Goal: Communication & Community: Answer question/provide support

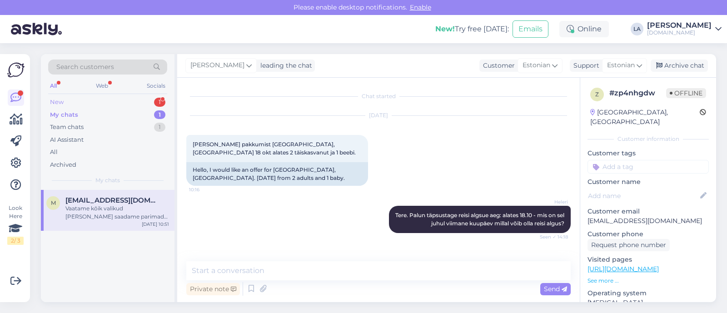
click at [160, 103] on div "1" at bounding box center [159, 102] width 11 height 9
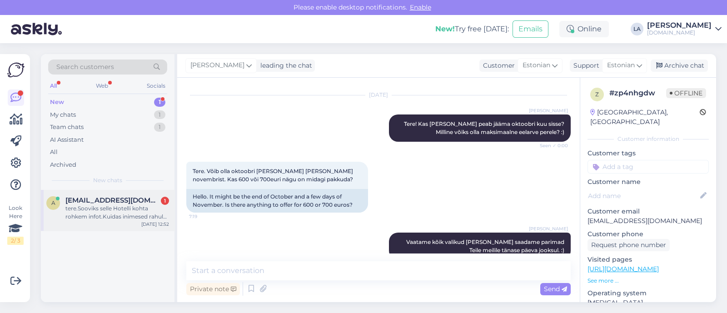
click at [141, 203] on span "[EMAIL_ADDRESS][DOMAIN_NAME]" at bounding box center [112, 200] width 95 height 8
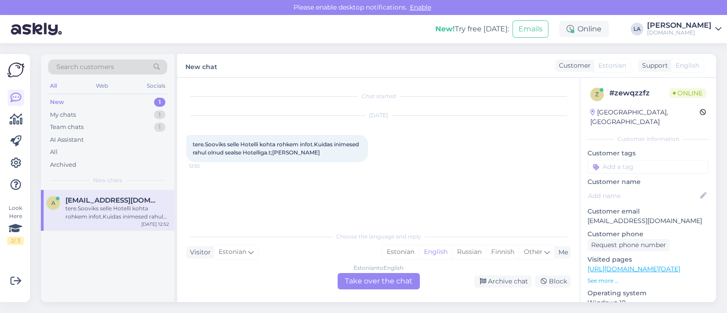
scroll to position [0, 0]
click at [625, 265] on link "[URL][DOMAIN_NAME][DATE]" at bounding box center [634, 269] width 93 height 8
drag, startPoint x: 589, startPoint y: 211, endPoint x: 686, endPoint y: 210, distance: 96.8
click at [686, 216] on p "[EMAIL_ADDRESS][DOMAIN_NAME]" at bounding box center [648, 221] width 121 height 10
drag, startPoint x: 587, startPoint y: 209, endPoint x: 684, endPoint y: 212, distance: 97.3
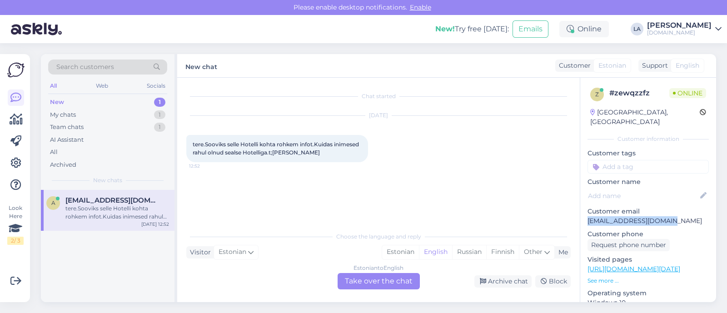
click at [723, 212] on div "Search customers All Web Socials New 1 My chats 1 Team chats 1 AI Assistant All…" at bounding box center [381, 178] width 692 height 270
copy p "[EMAIL_ADDRESS][DOMAIN_NAME]"
click at [364, 283] on div "Estonian to English Take over the chat" at bounding box center [379, 281] width 82 height 16
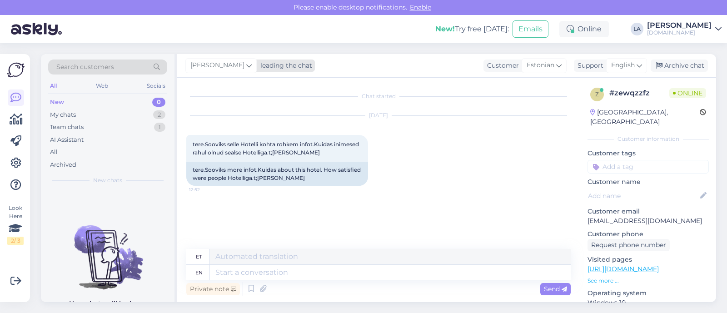
click at [221, 70] on span "[PERSON_NAME]" at bounding box center [217, 65] width 54 height 10
type input "[PERSON_NAME]"
click at [200, 105] on link "[PERSON_NAME] [PERSON_NAME][EMAIL_ADDRESS][DOMAIN_NAME]" at bounding box center [250, 110] width 100 height 23
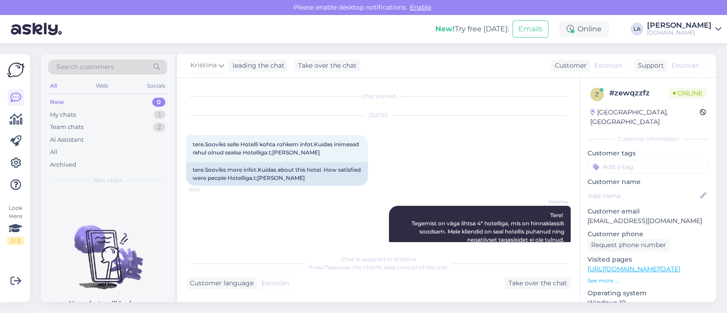
scroll to position [18, 0]
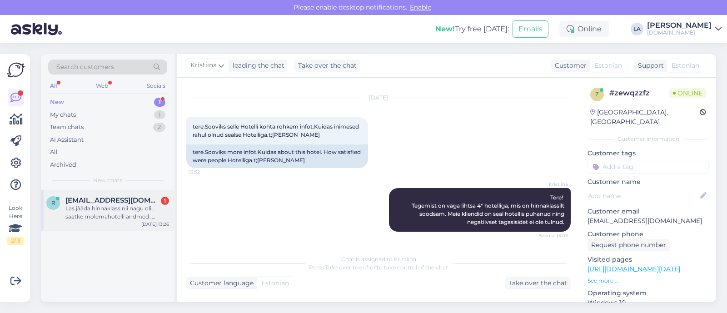
click at [136, 202] on span "[EMAIL_ADDRESS][DOMAIN_NAME]" at bounding box center [112, 200] width 95 height 8
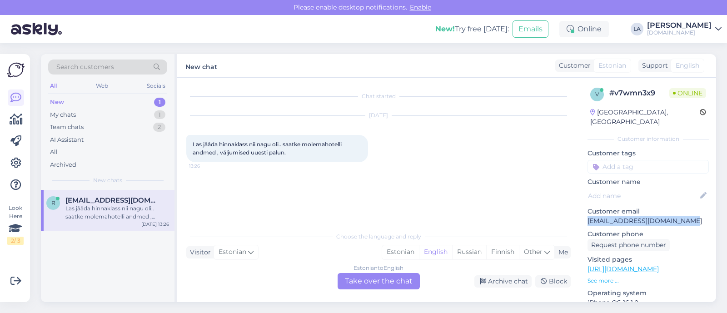
drag, startPoint x: 586, startPoint y: 209, endPoint x: 661, endPoint y: 209, distance: 75.0
click at [697, 211] on div "v # v7wmn3x9 Online [GEOGRAPHIC_DATA], [GEOGRAPHIC_DATA] Customer information C…" at bounding box center [648, 269] width 136 height 383
copy p "[EMAIL_ADDRESS][DOMAIN_NAME]"
click at [380, 276] on div "Estonian to English Take over the chat" at bounding box center [379, 281] width 82 height 16
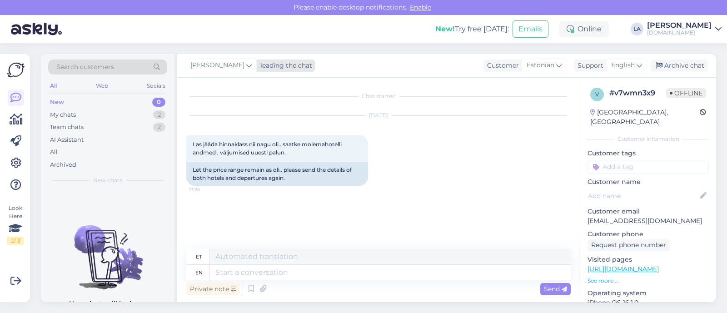
click at [220, 63] on span "[PERSON_NAME]" at bounding box center [217, 65] width 54 height 10
type input "krist"
click at [242, 105] on div "Kristiina" at bounding box center [250, 105] width 78 height 11
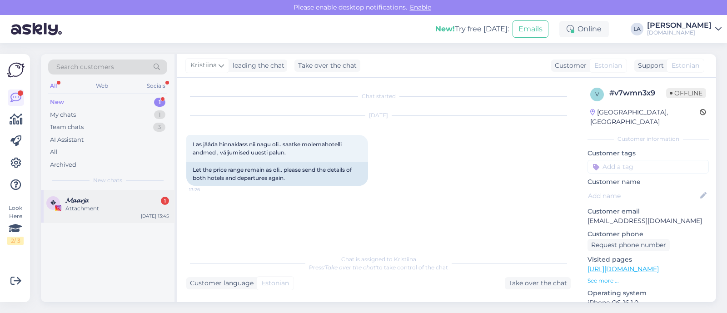
click at [146, 204] on div "Attachment" at bounding box center [117, 208] width 104 height 8
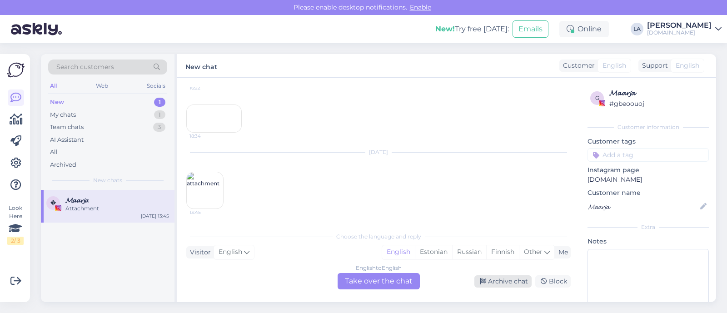
click at [497, 281] on div "Archive chat" at bounding box center [502, 281] width 57 height 12
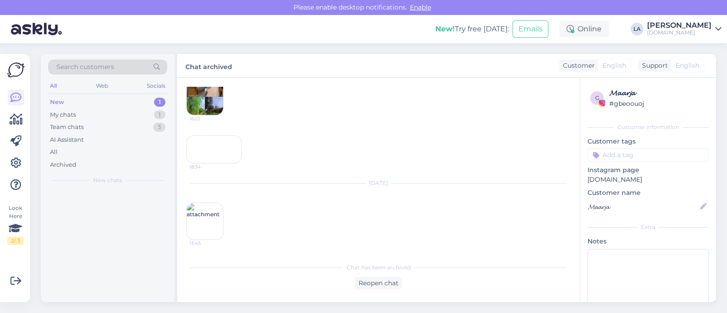
scroll to position [751, 0]
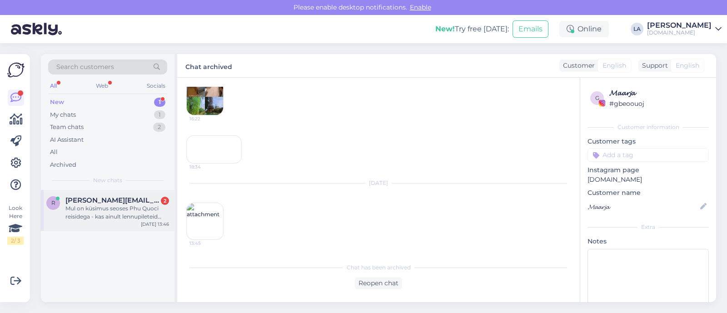
click at [142, 198] on div "[PERSON_NAME][EMAIL_ADDRESS][DOMAIN_NAME] 2" at bounding box center [117, 200] width 104 height 8
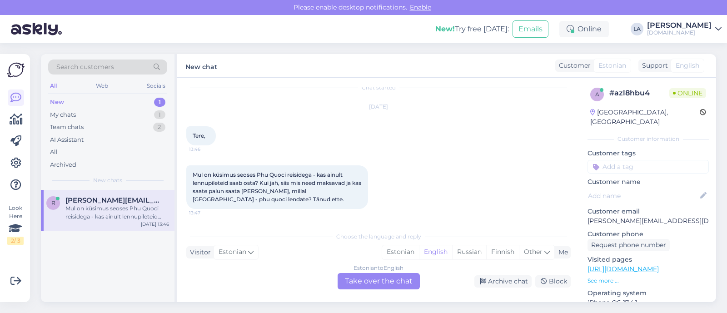
scroll to position [8, 0]
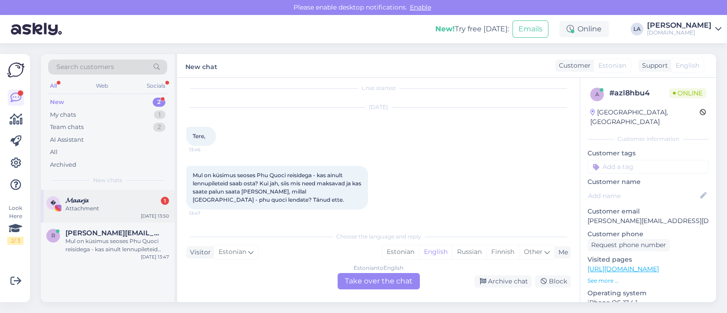
click at [130, 206] on div "Attachment" at bounding box center [117, 208] width 104 height 8
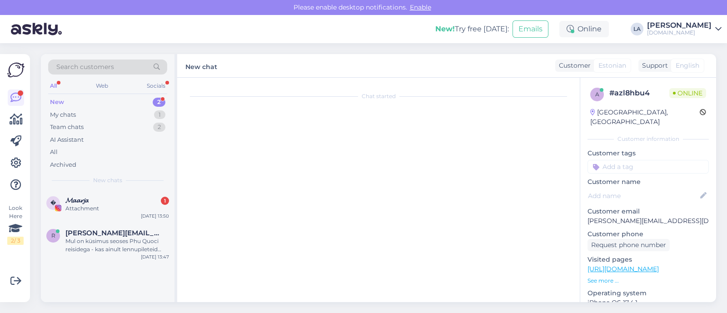
scroll to position [838, 0]
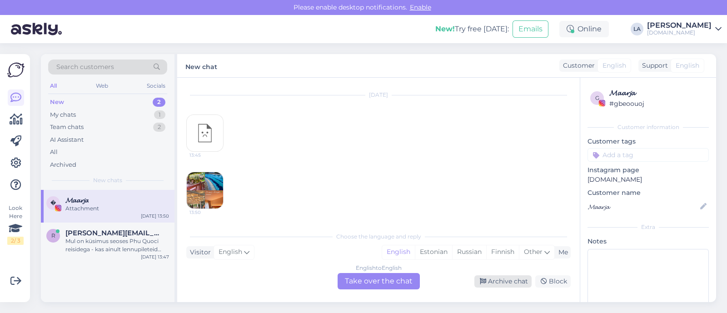
click at [511, 284] on div "Archive chat" at bounding box center [502, 281] width 57 height 12
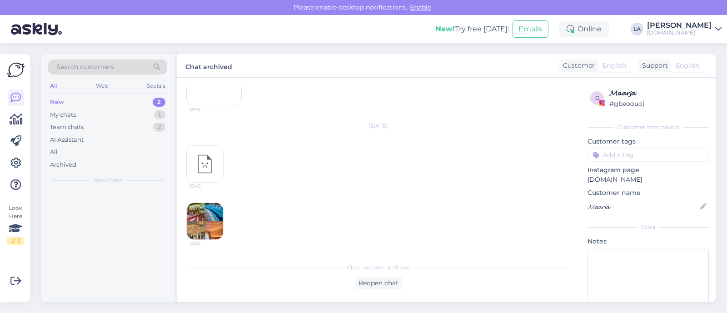
scroll to position [808, 0]
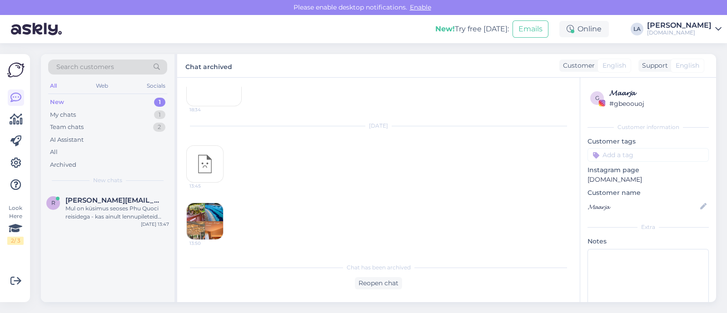
click at [225, 31] on div "New! Try free [DATE]: Emails Online LA Lilit [PERSON_NAME][DOMAIN_NAME]" at bounding box center [363, 29] width 727 height 28
click at [137, 219] on div "Mul on küsimus seoses Phu Quoci reisidega - kas ainult lennupileteid saab osta?…" at bounding box center [117, 212] width 104 height 16
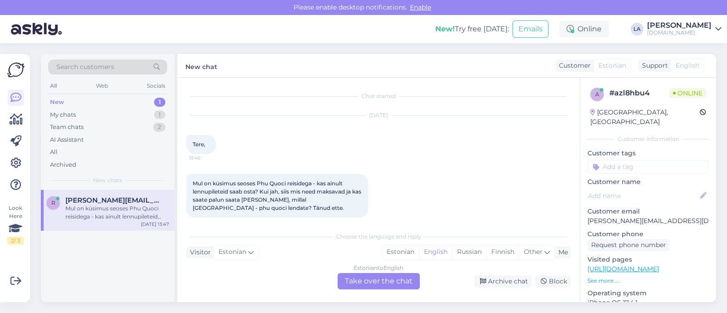
scroll to position [8, 0]
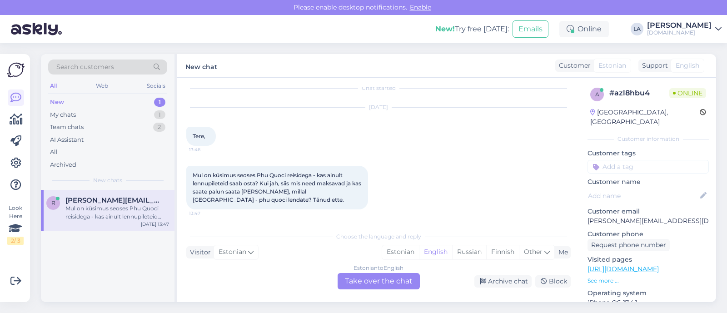
click at [410, 281] on div "Estonian to English Take over the chat" at bounding box center [379, 281] width 82 height 16
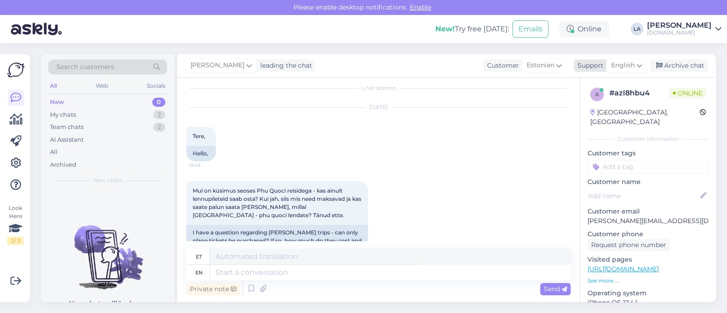
click at [614, 69] on span "English" at bounding box center [623, 65] width 24 height 10
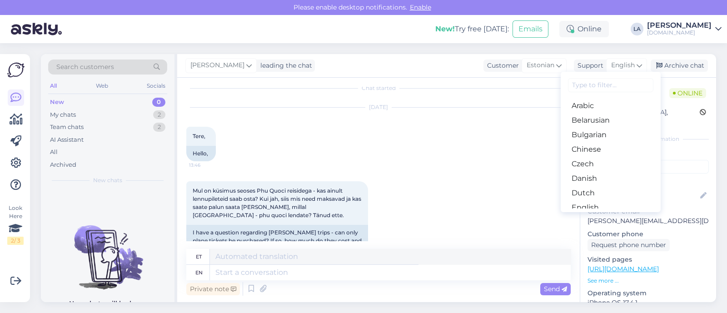
drag, startPoint x: 586, startPoint y: 166, endPoint x: 582, endPoint y: 172, distance: 7.1
click at [586, 215] on link "Estonian" at bounding box center [611, 222] width 100 height 15
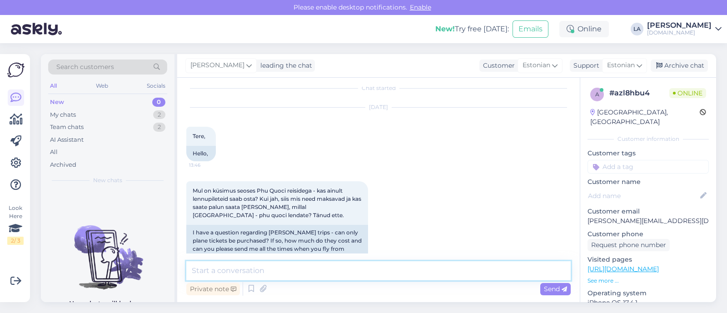
click at [321, 264] on textarea at bounding box center [378, 270] width 384 height 19
type textarea "Tere! Saab ikka, millal oleks huvi minna?"
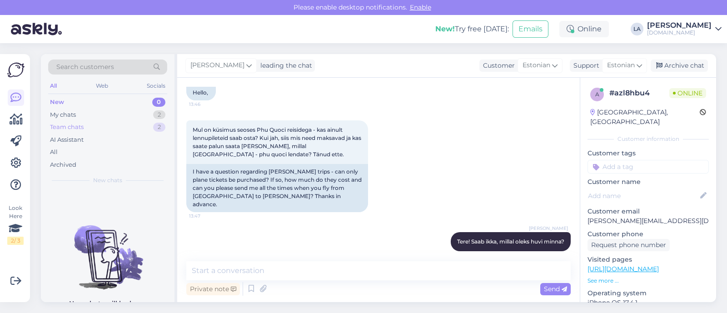
click at [143, 121] on div "Team chats 2" at bounding box center [107, 127] width 119 height 13
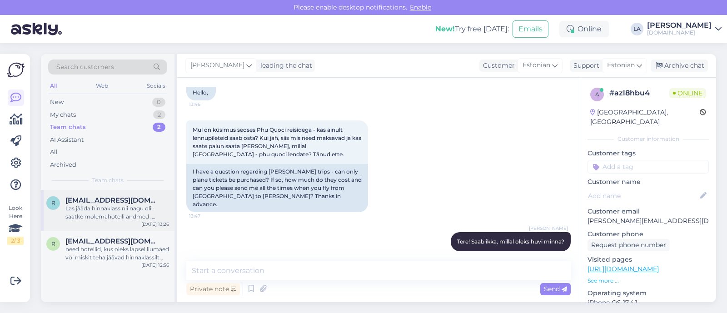
click at [125, 205] on div "Las jââda hinnaklass nii nagu oli.. saatke molemahotelli andmed , väljumised uu…" at bounding box center [117, 212] width 104 height 16
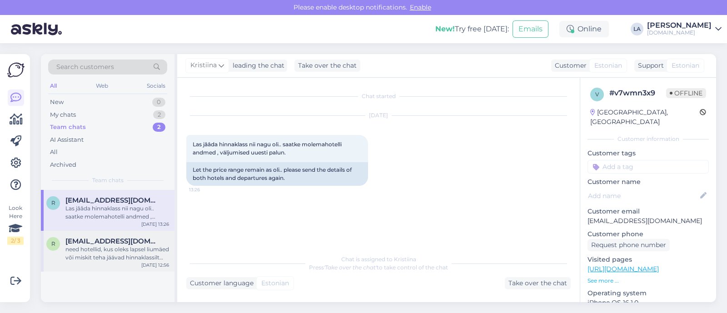
click at [117, 243] on span "[EMAIL_ADDRESS][DOMAIN_NAME]" at bounding box center [112, 241] width 95 height 8
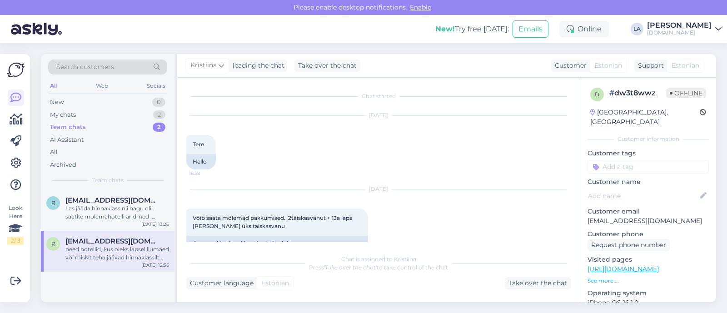
scroll to position [342, 0]
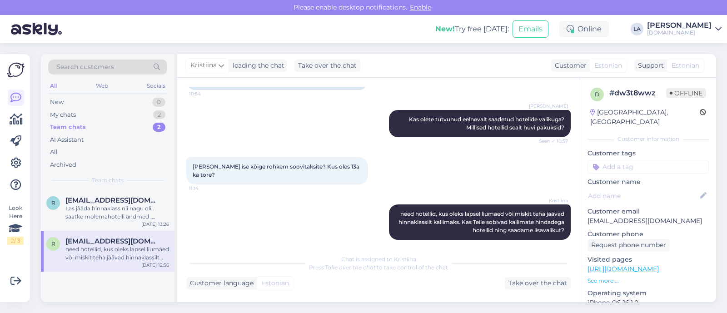
click at [117, 130] on div "Team chats 2" at bounding box center [107, 127] width 119 height 13
click at [125, 219] on div "Las jââda hinnaklass nii nagu oli.. saatke molemahotelli andmed , väljumised uu…" at bounding box center [117, 212] width 104 height 16
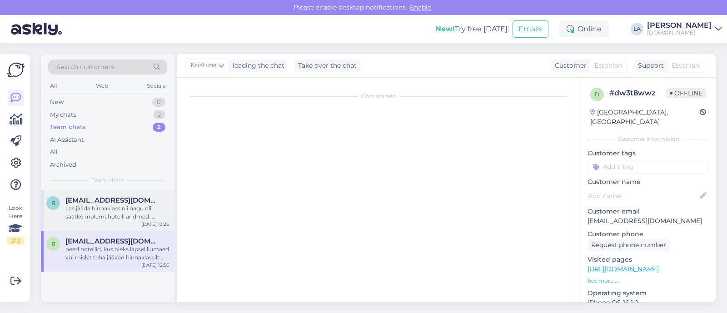
scroll to position [0, 0]
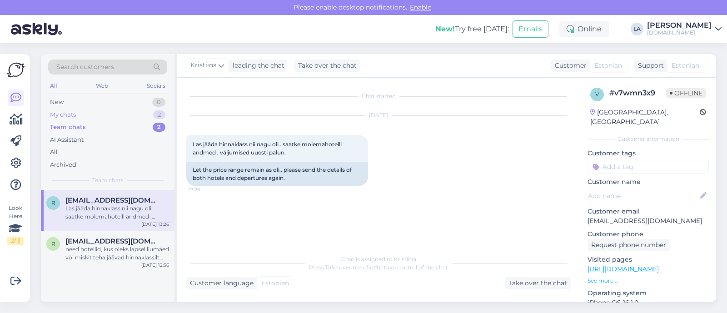
click at [152, 111] on div "My chats 2" at bounding box center [107, 115] width 119 height 13
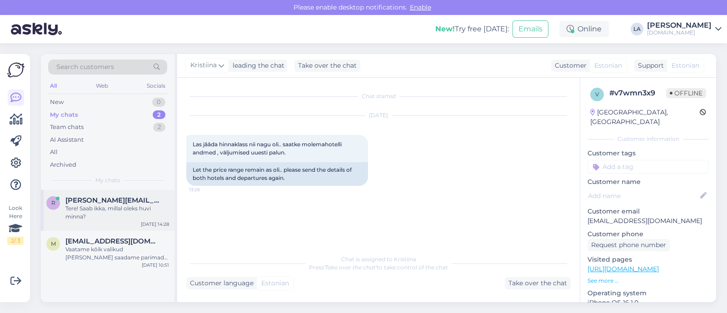
click at [112, 209] on div "Tere! Saab ikka, millal oleks huvi minna?" at bounding box center [117, 212] width 104 height 16
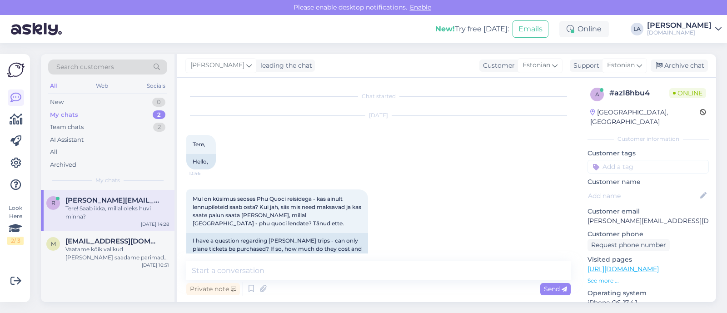
scroll to position [69, 0]
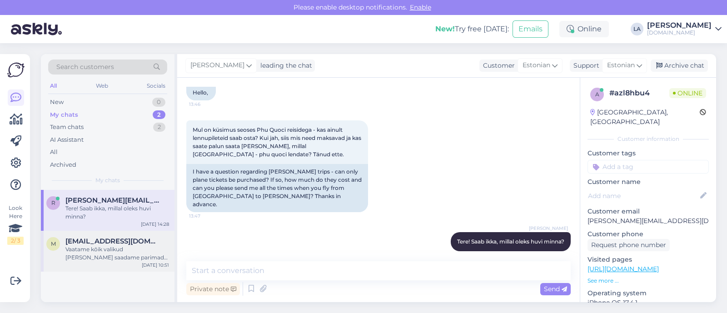
click at [114, 249] on div "Vaatame kõik valikud [PERSON_NAME] saadame parimad Teile meilile tänase päeva j…" at bounding box center [117, 253] width 104 height 16
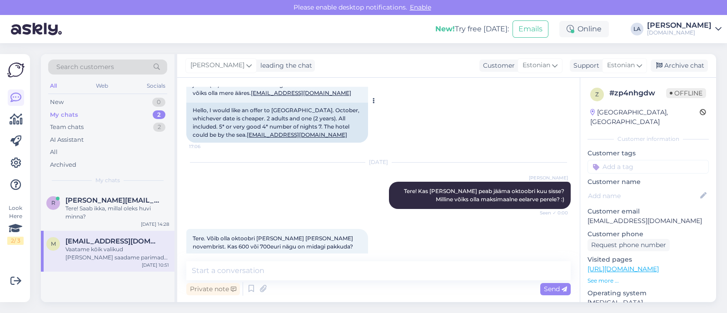
scroll to position [1350, 0]
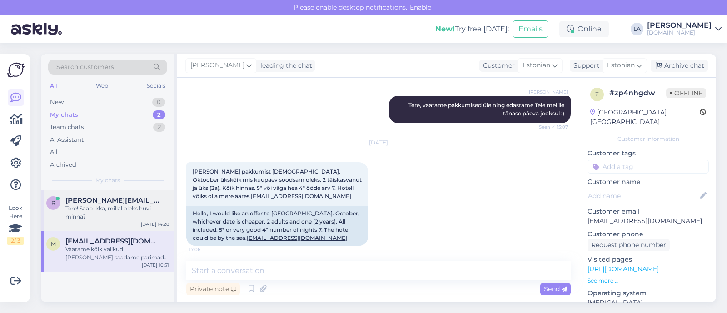
click at [122, 211] on div "Tere! Saab ikka, millal oleks huvi minna?" at bounding box center [117, 212] width 104 height 16
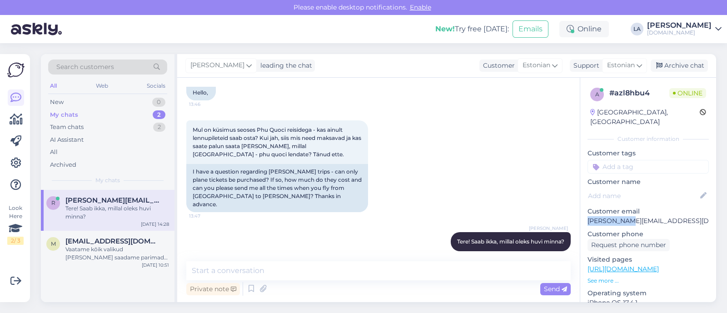
drag, startPoint x: 604, startPoint y: 210, endPoint x: 638, endPoint y: 214, distance: 34.3
click at [645, 213] on div "a # azl8hbu4 Online [GEOGRAPHIC_DATA], [GEOGRAPHIC_DATA] Customer information C…" at bounding box center [648, 269] width 136 height 383
copy p "[PERSON_NAME][EMAIL_ADDRESS][DOMAIN_NAME]"
click at [314, 256] on div "Chat started [DATE] Tere, 13:46 Hello, Mul on küsimus seoses Phu Quoci reisideg…" at bounding box center [378, 190] width 403 height 224
